Goal: Check status: Check status

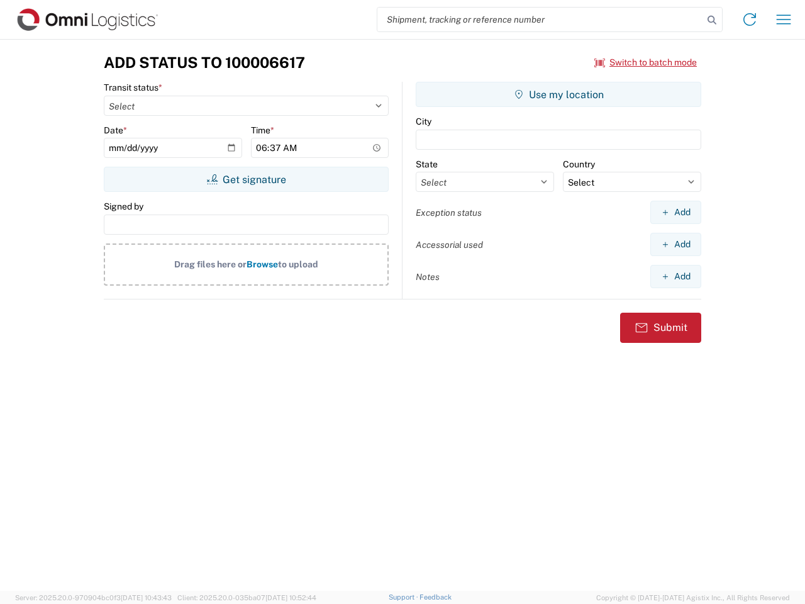
click at [540, 20] on input "search" at bounding box center [541, 20] width 326 height 24
click at [712, 20] on icon at bounding box center [712, 20] width 18 height 18
click at [750, 20] on icon at bounding box center [750, 19] width 20 height 20
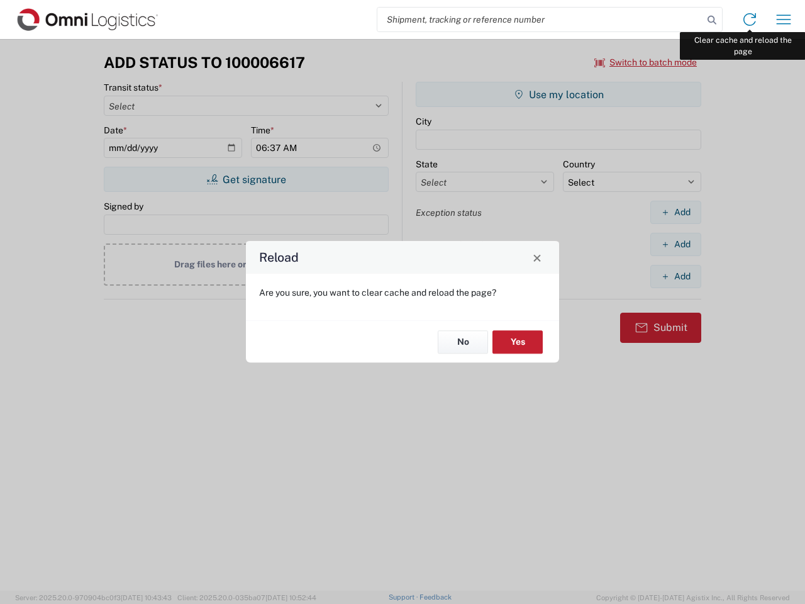
click at [784, 20] on div "Reload Are you sure, you want to clear cache and reload the page? No Yes" at bounding box center [402, 302] width 805 height 604
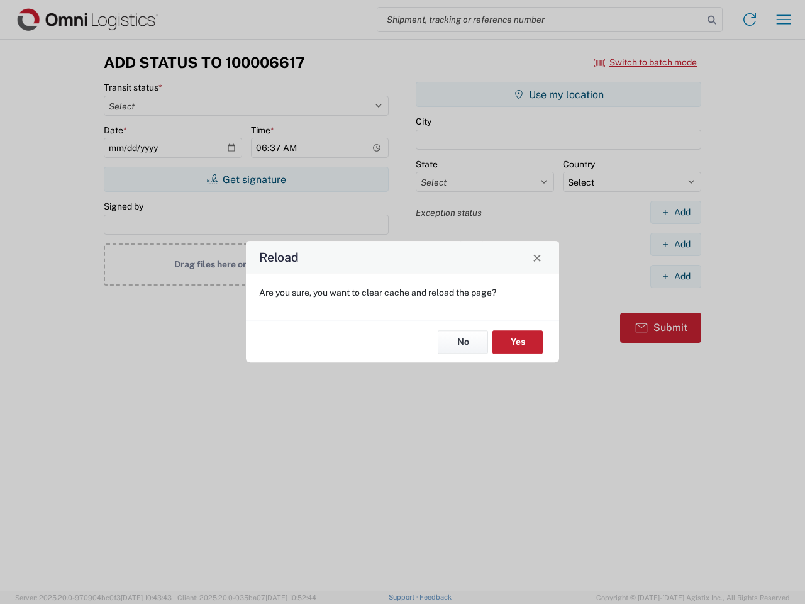
click at [646, 62] on div "Reload Are you sure, you want to clear cache and reload the page? No Yes" at bounding box center [402, 302] width 805 height 604
click at [246, 179] on div "Reload Are you sure, you want to clear cache and reload the page? No Yes" at bounding box center [402, 302] width 805 height 604
click at [559, 94] on div "Reload Are you sure, you want to clear cache and reload the page? No Yes" at bounding box center [402, 302] width 805 height 604
click at [676, 212] on div "Reload Are you sure, you want to clear cache and reload the page? No Yes" at bounding box center [402, 302] width 805 height 604
click at [676, 244] on div "Reload Are you sure, you want to clear cache and reload the page? No Yes" at bounding box center [402, 302] width 805 height 604
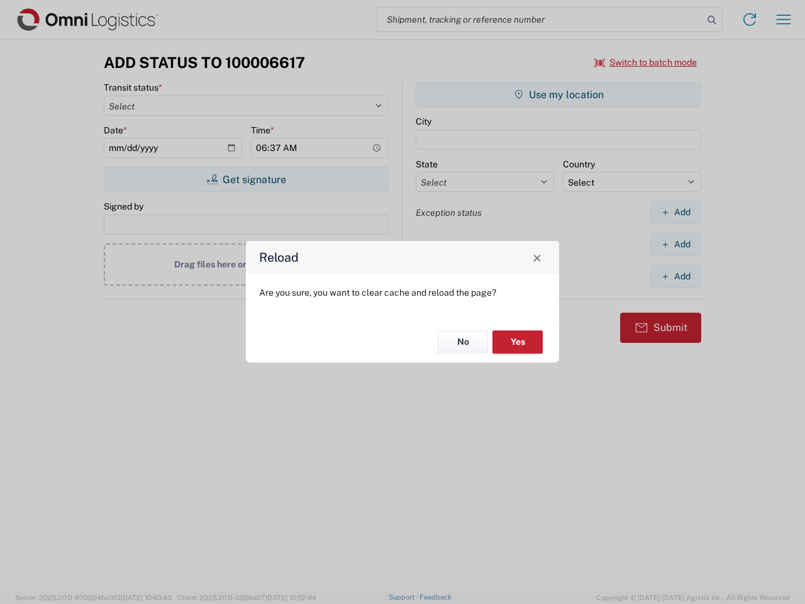
click at [676, 276] on div "Reload Are you sure, you want to clear cache and reload the page? No Yes" at bounding box center [402, 302] width 805 height 604
